Goal: Information Seeking & Learning: Compare options

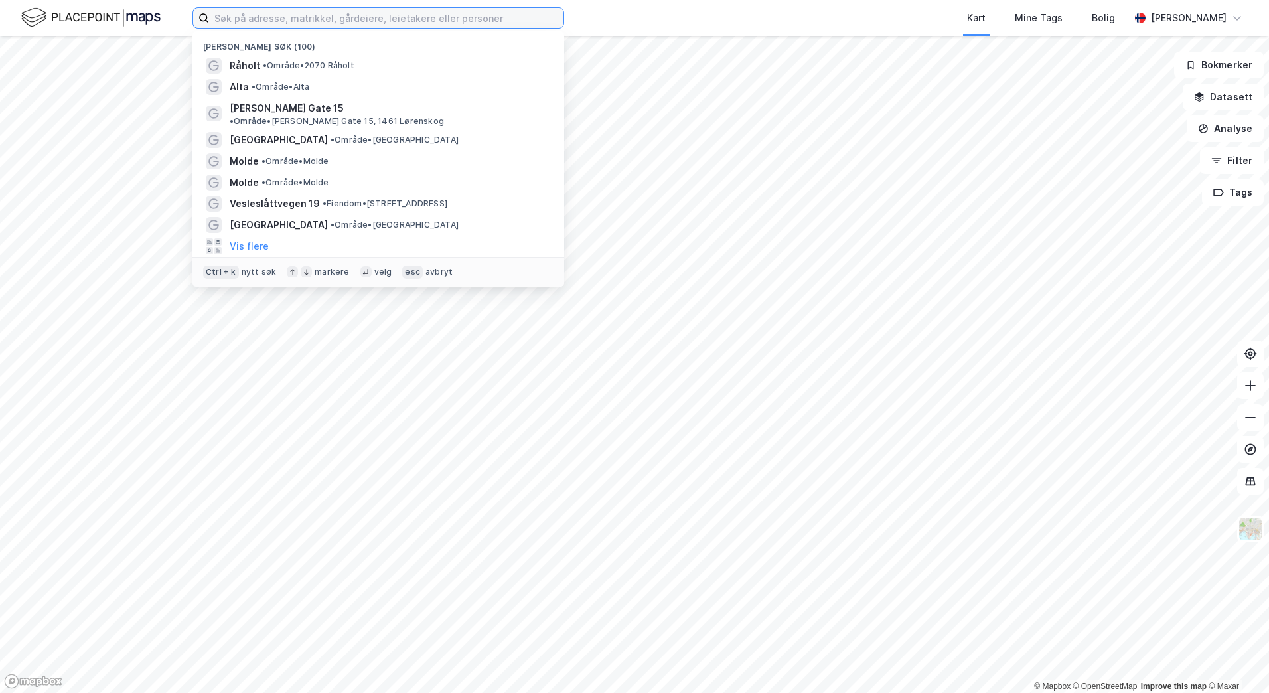
click at [291, 20] on input at bounding box center [386, 18] width 355 height 20
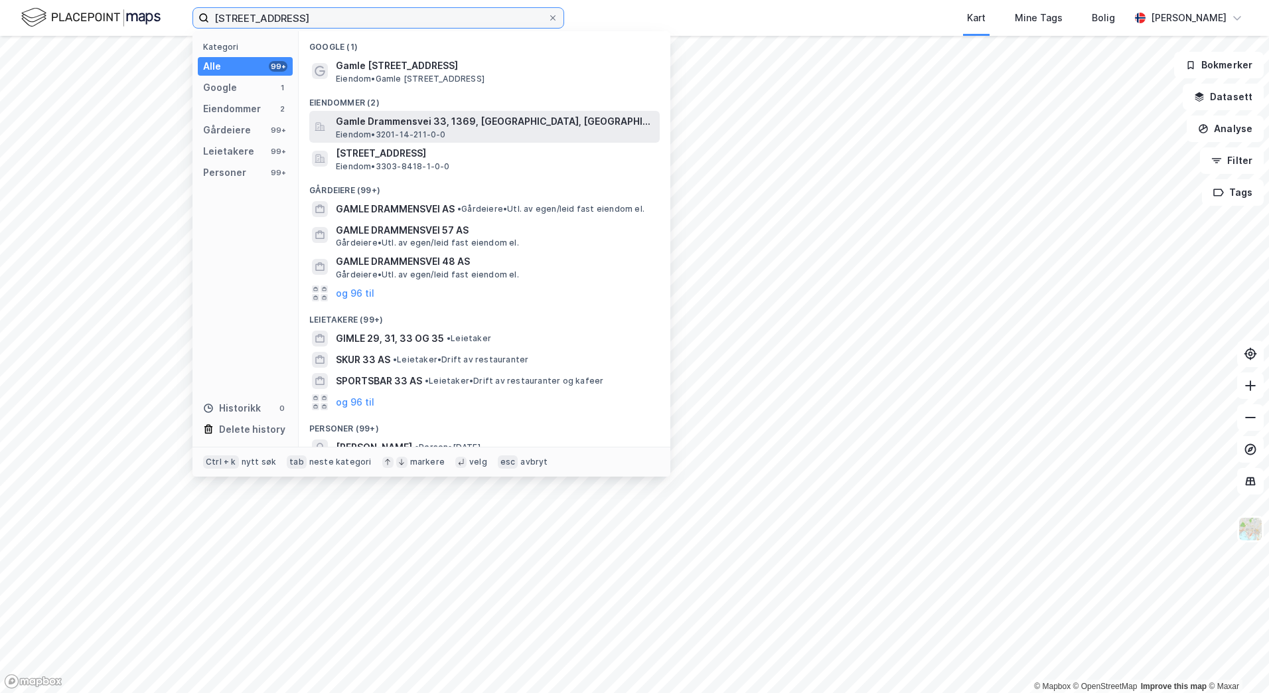
type input "gamle drammensvei 33"
click at [487, 121] on span "Gamle Drammensvei 33, 1369, [GEOGRAPHIC_DATA], [GEOGRAPHIC_DATA]" at bounding box center [495, 122] width 319 height 16
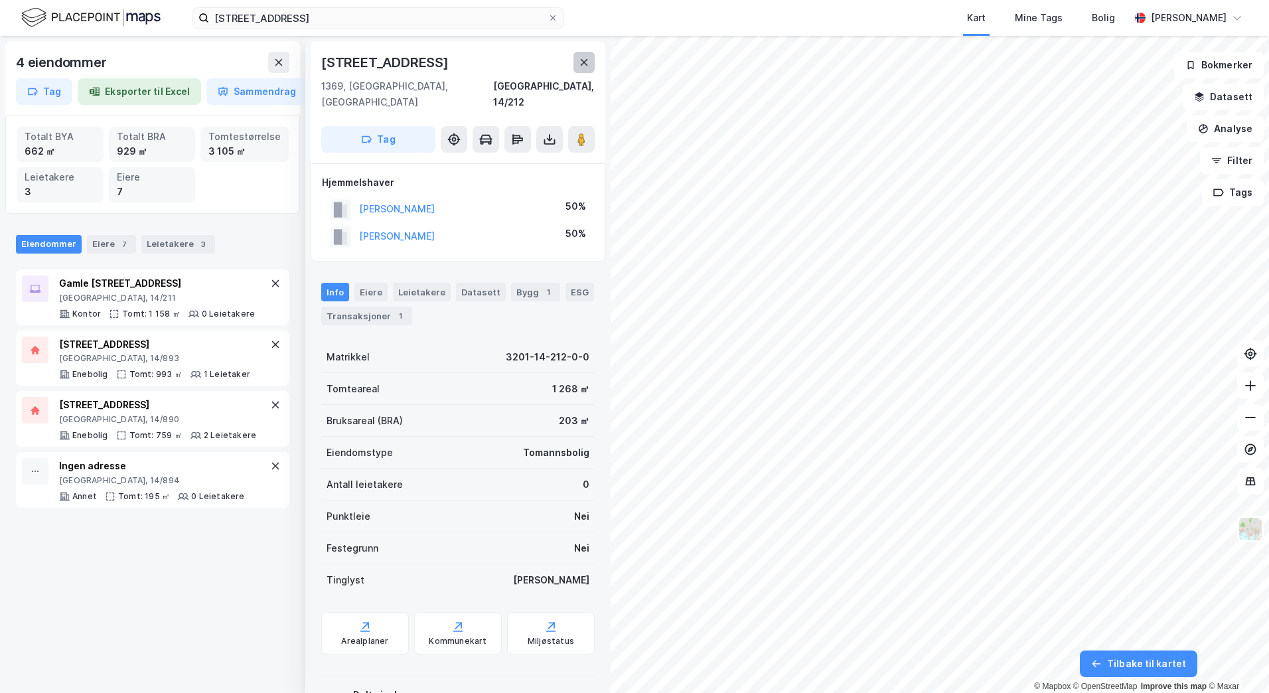
click at [584, 63] on icon at bounding box center [584, 62] width 7 height 7
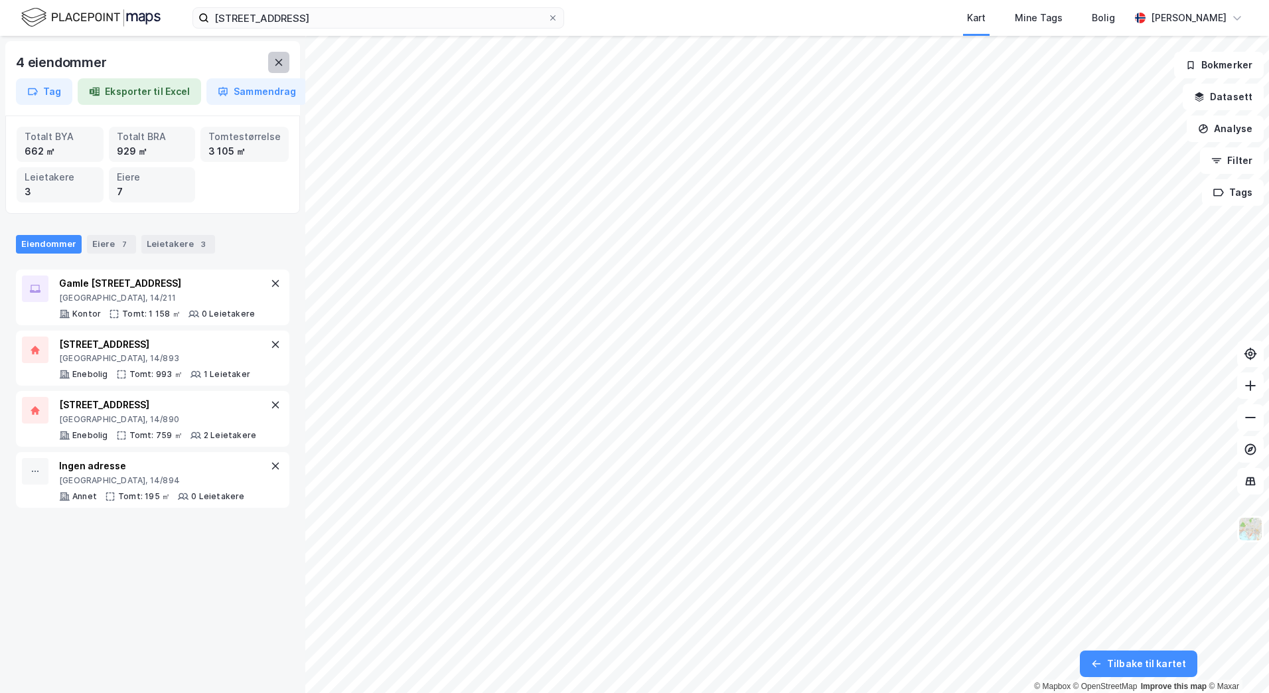
click at [270, 64] on button at bounding box center [278, 62] width 21 height 21
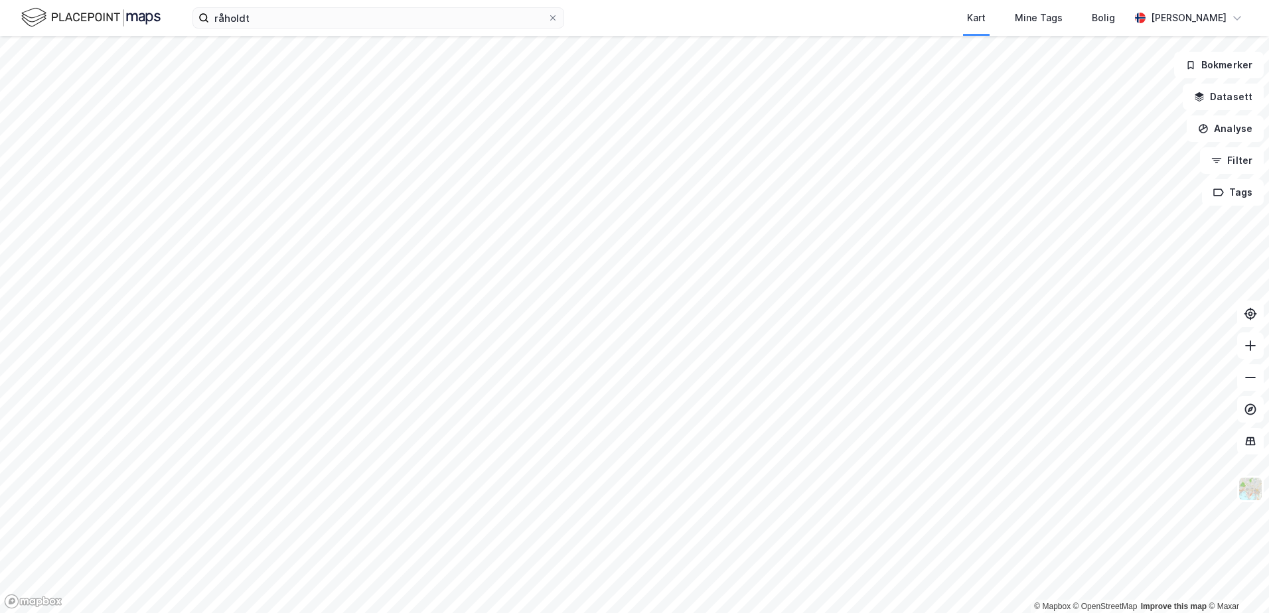
click at [530, 613] on html "råholdt Kart Mine Tags Bolig [PERSON_NAME] © Mapbox © OpenStreetMap Improve thi…" at bounding box center [634, 306] width 1269 height 613
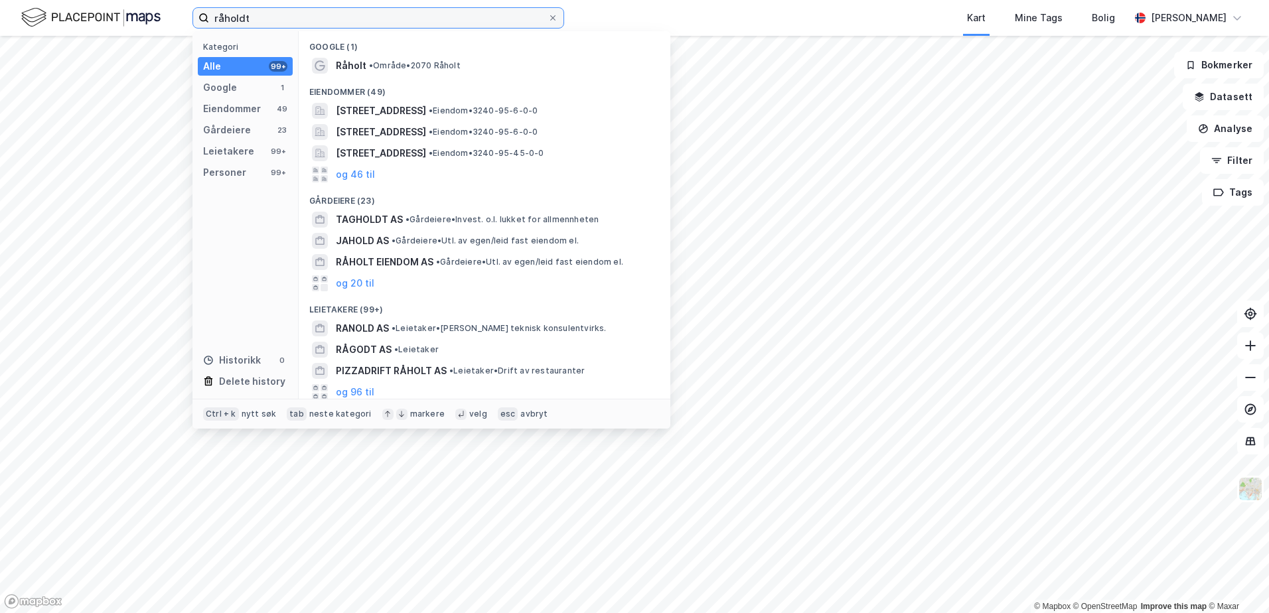
drag, startPoint x: 254, startPoint y: 19, endPoint x: 182, endPoint y: 21, distance: 72.4
click at [182, 21] on div "råholdt Kategori Alle 99+ Google 1 Eiendommer 49 Gårdeiere 23 Leietakere 99+ Pe…" at bounding box center [634, 18] width 1269 height 36
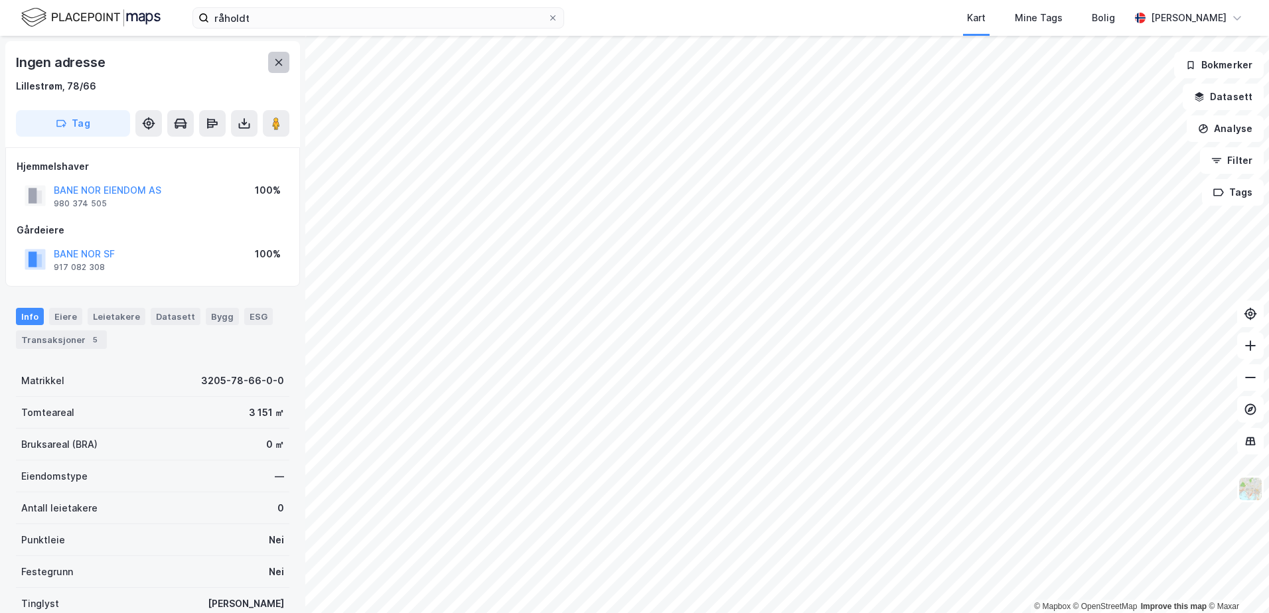
click at [281, 62] on icon at bounding box center [279, 62] width 11 height 11
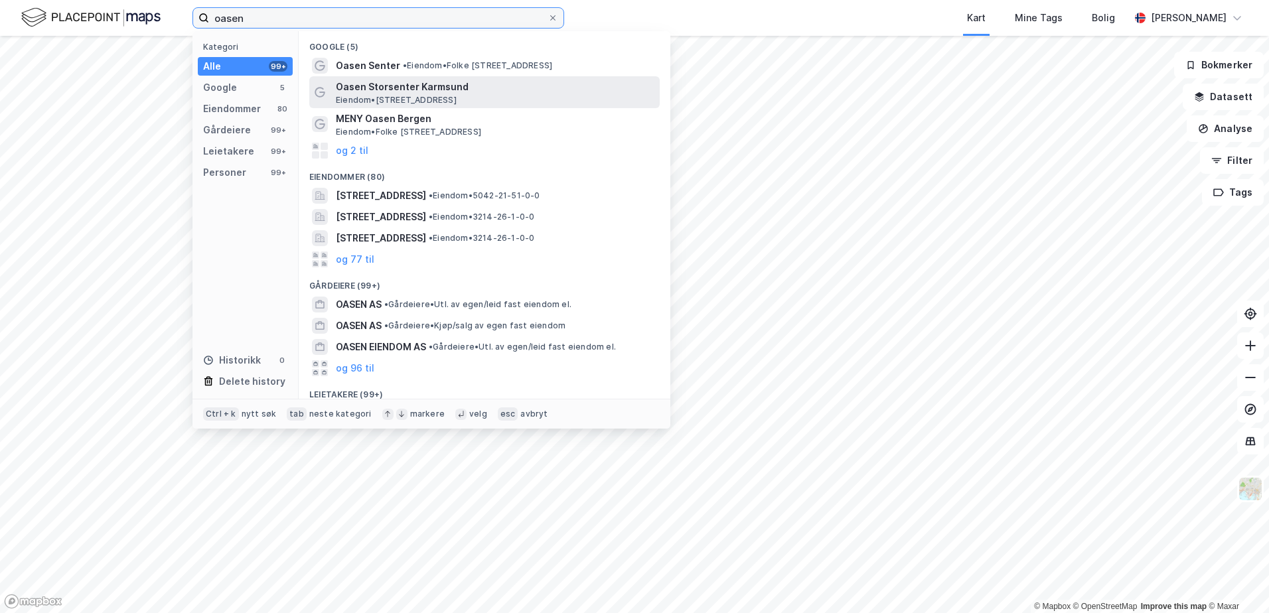
type input "oasen"
click at [386, 94] on span "Oasen Storsenter Karmsund" at bounding box center [495, 87] width 319 height 16
